Goal: Find specific page/section: Find specific page/section

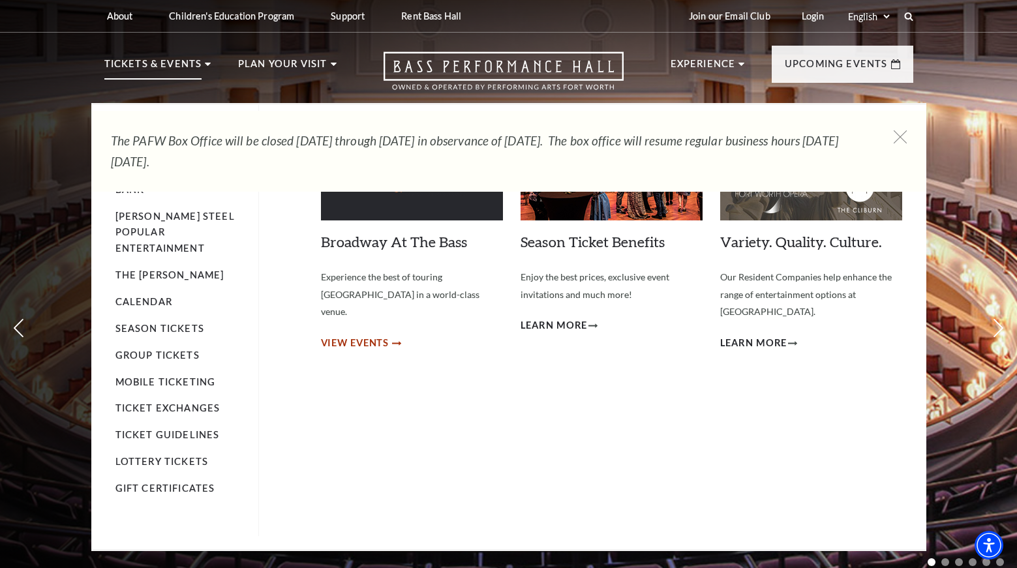
click at [369, 335] on span "View Events" at bounding box center [355, 343] width 69 height 16
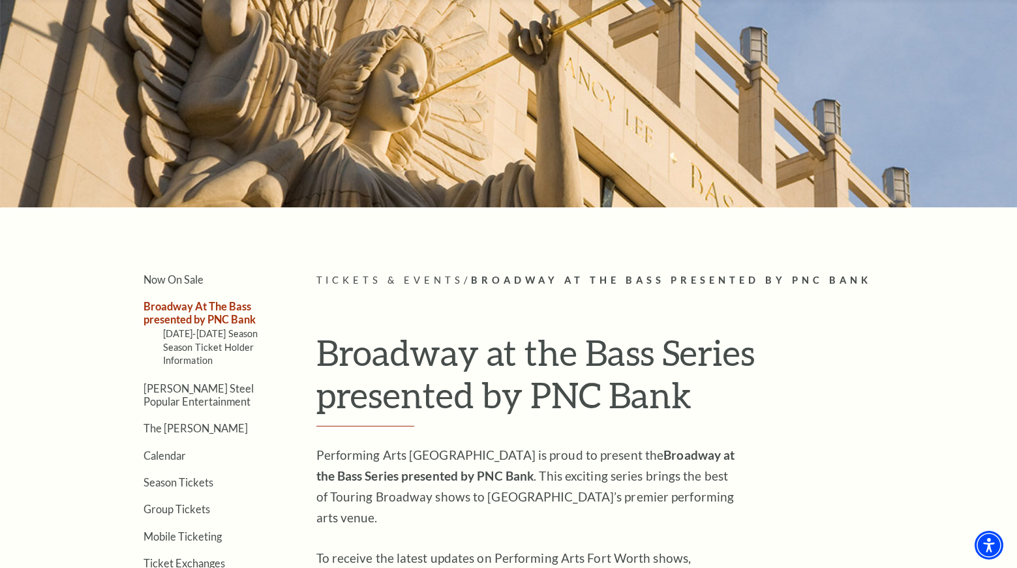
scroll to position [109, 0]
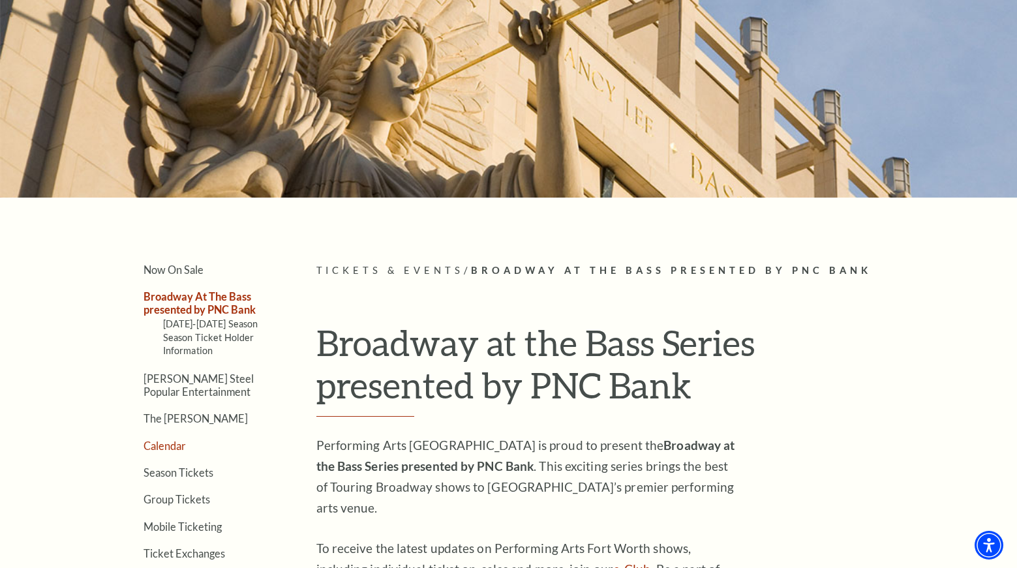
click at [176, 446] on link "Calendar" at bounding box center [165, 446] width 42 height 12
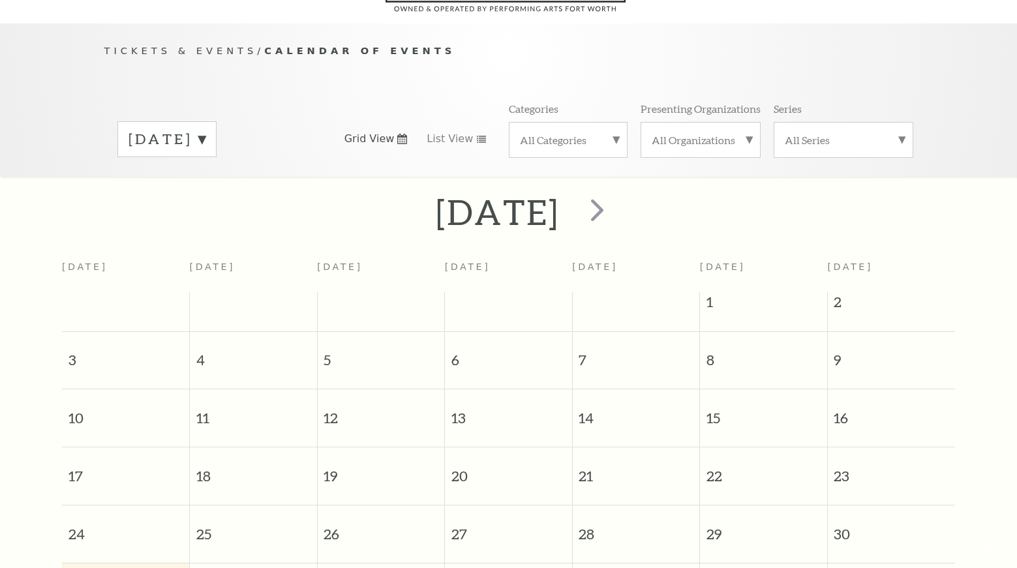
scroll to position [115, 0]
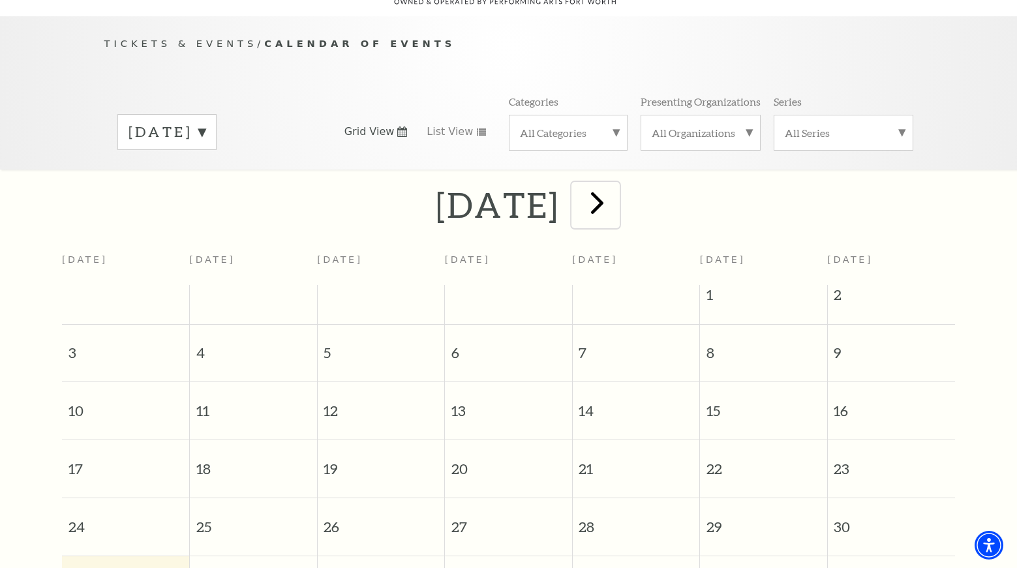
click at [616, 194] on span "next" at bounding box center [597, 202] width 37 height 37
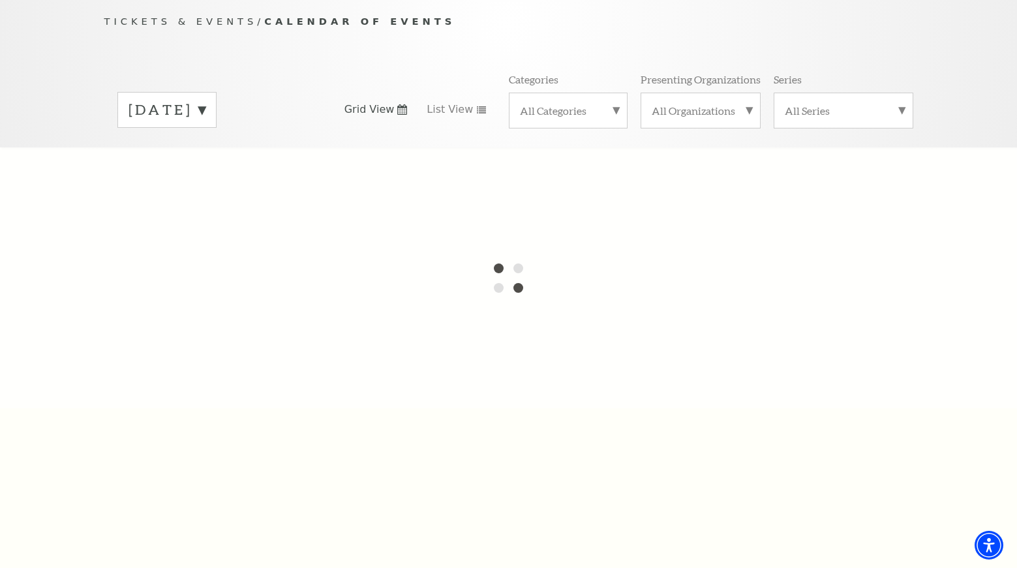
scroll to position [90, 0]
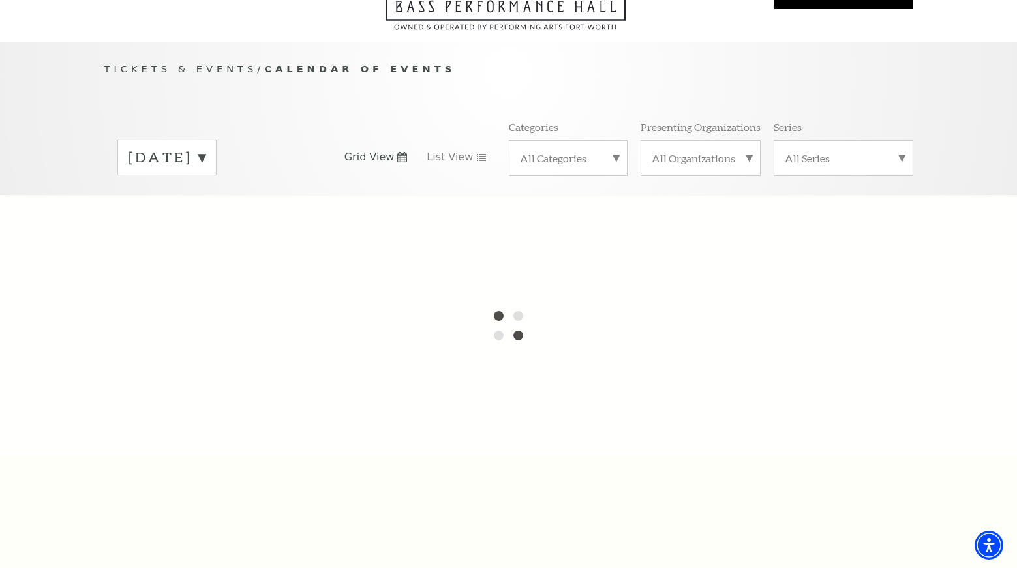
click at [217, 142] on div "[DATE]" at bounding box center [166, 158] width 99 height 36
click at [206, 175] on label "[DATE]" at bounding box center [167, 185] width 77 height 28
click at [206, 147] on label "[DATE]" at bounding box center [167, 157] width 77 height 20
click at [202, 172] on label "[DATE]" at bounding box center [167, 185] width 77 height 28
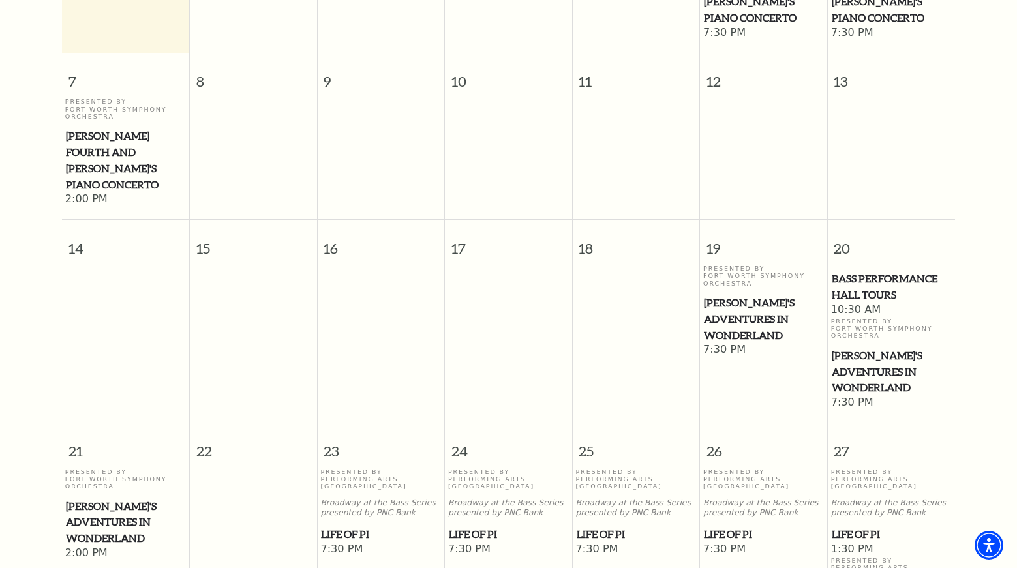
scroll to position [0, 0]
